Goal: Navigation & Orientation: Find specific page/section

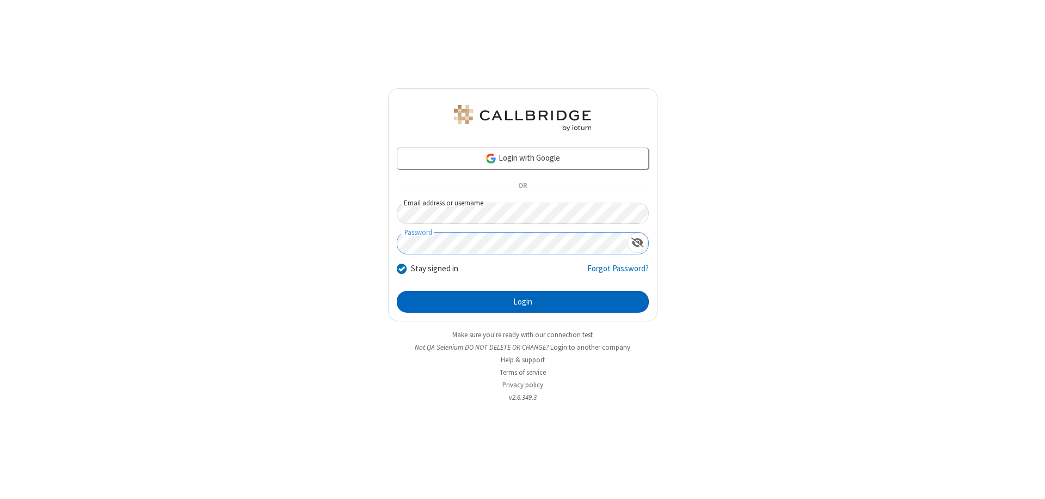
click at [523, 302] on button "Login" at bounding box center [523, 302] width 252 height 22
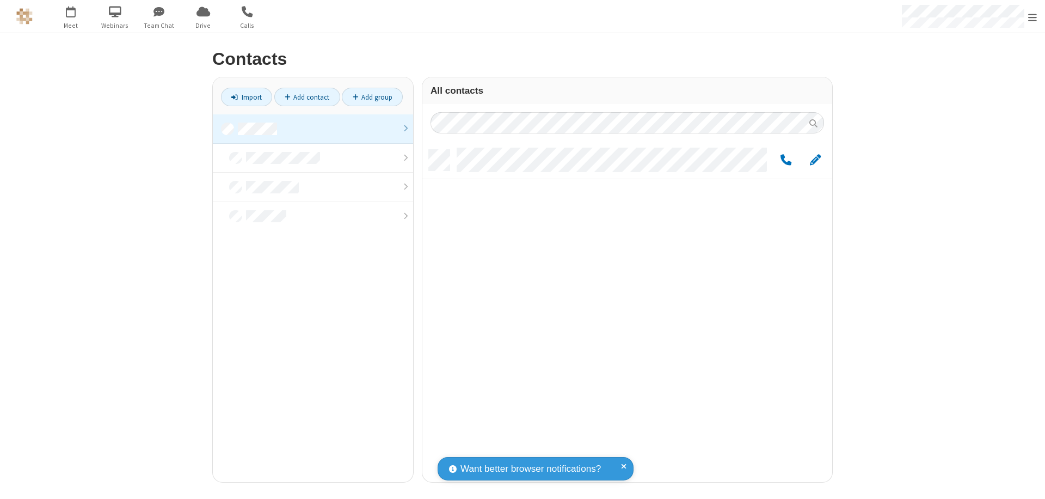
click at [313, 129] on link at bounding box center [313, 128] width 200 height 29
